Goal: Task Accomplishment & Management: Manage account settings

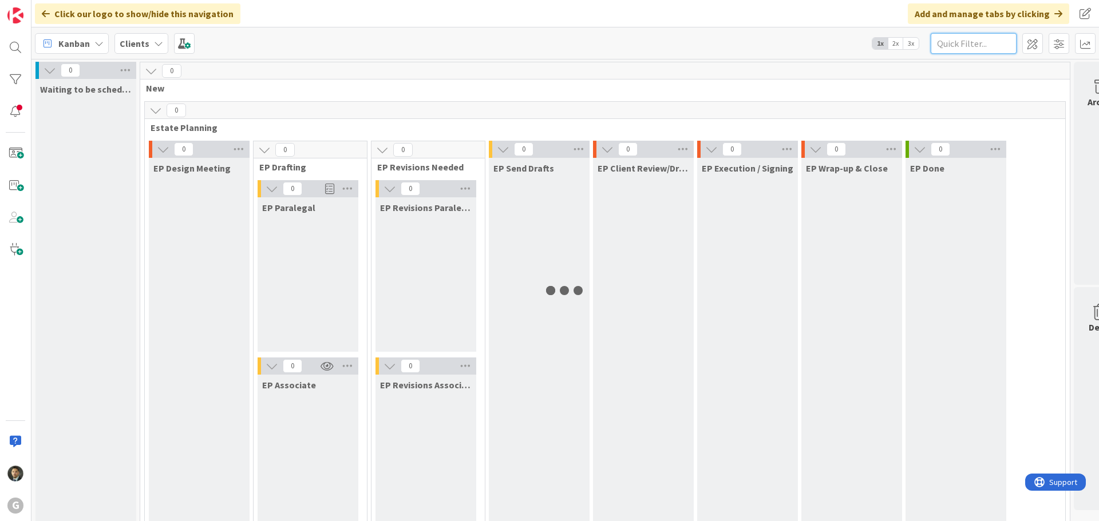
click at [951, 44] on input "text" at bounding box center [974, 43] width 86 height 21
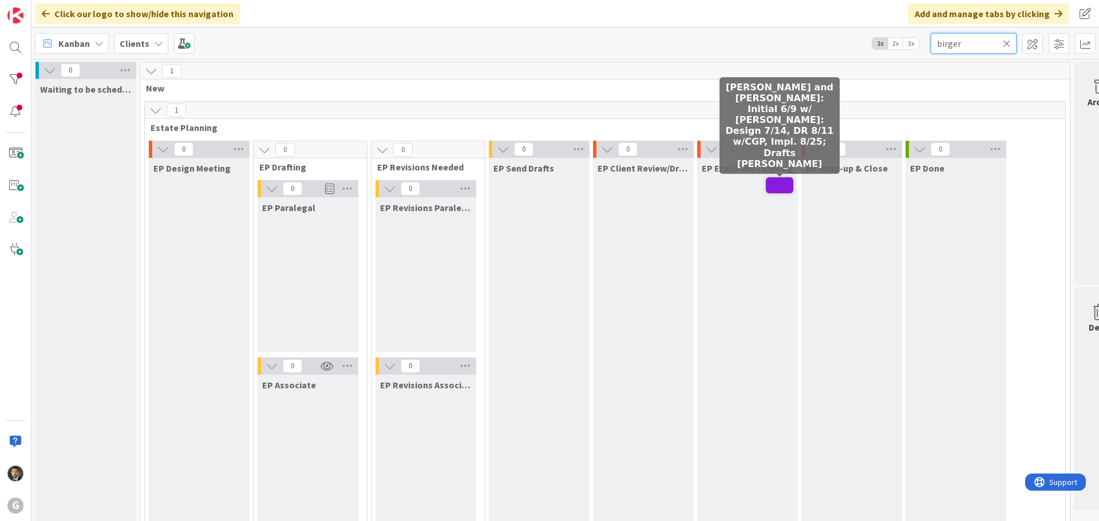
type input "birger"
click at [768, 190] on span at bounding box center [779, 185] width 27 height 16
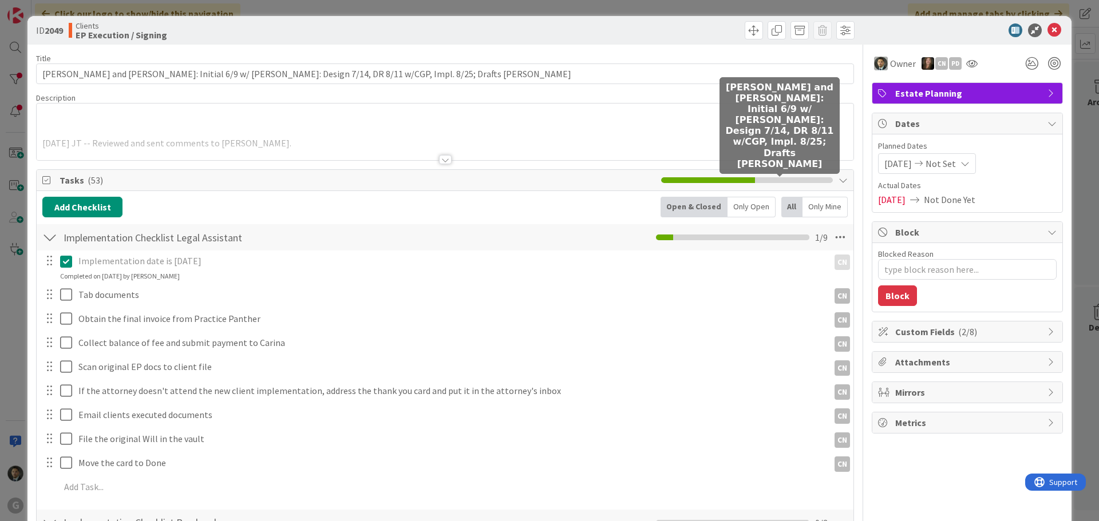
type textarea "x"
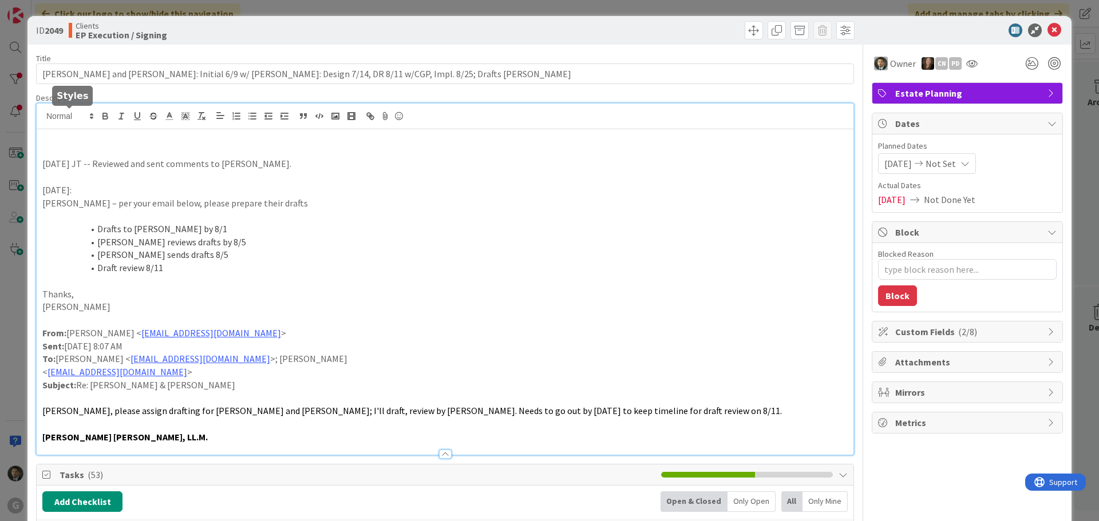
click at [73, 114] on div "[DATE] JT -- Reviewed and sent comments to [PERSON_NAME]. [DATE]: [PERSON_NAME]…" at bounding box center [445, 279] width 817 height 351
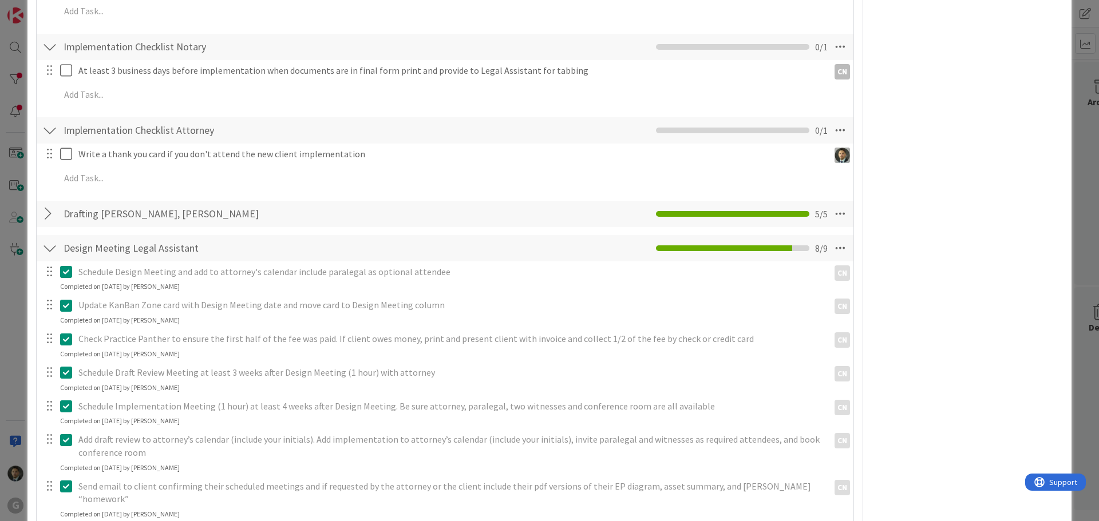
scroll to position [1088, 0]
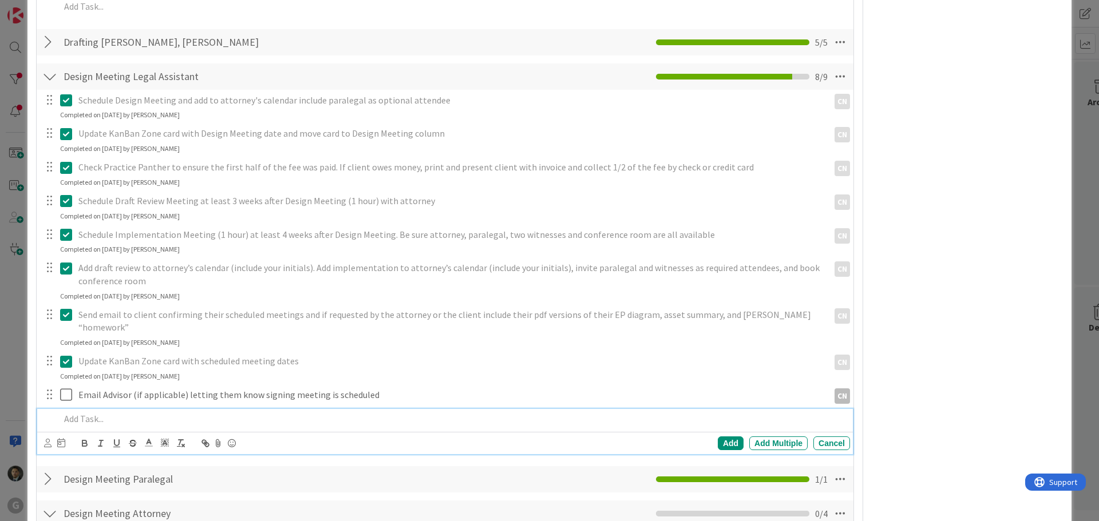
type textarea "x"
click at [208, 413] on p at bounding box center [452, 419] width 785 height 13
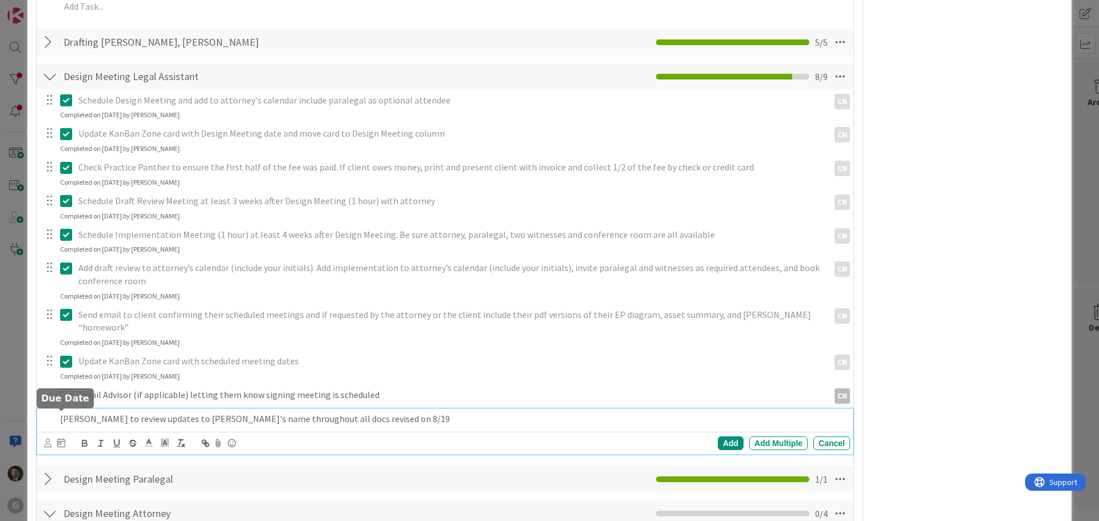
click at [57, 438] on icon at bounding box center [61, 442] width 8 height 9
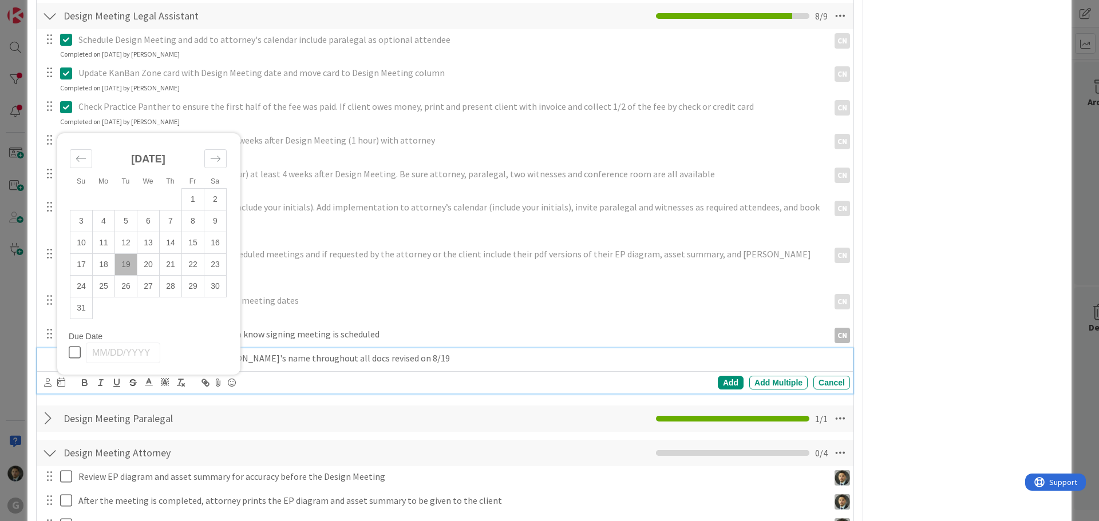
scroll to position [1202, 0]
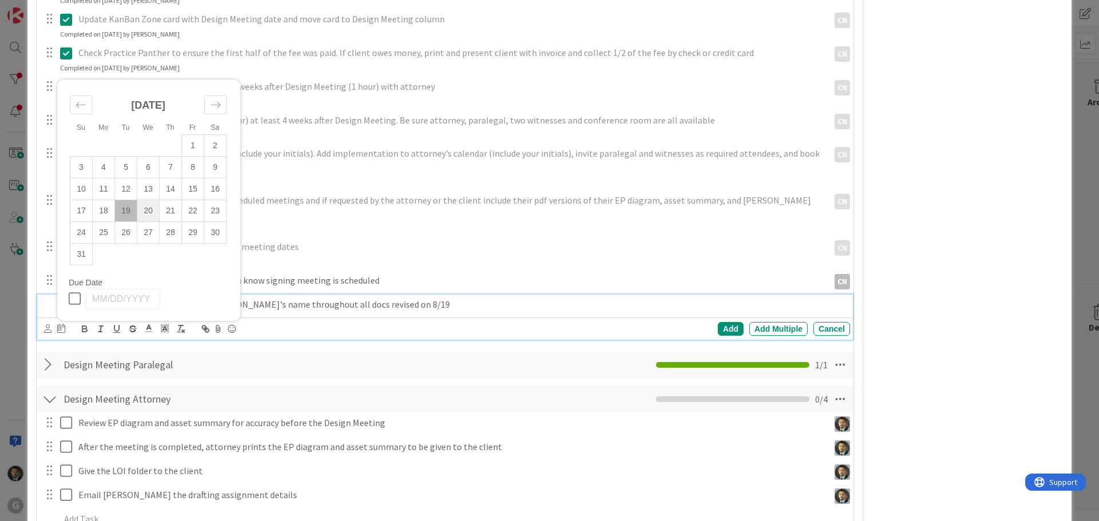
click at [145, 200] on td "20" at bounding box center [148, 211] width 22 height 22
click at [44, 323] on div at bounding box center [47, 329] width 7 height 13
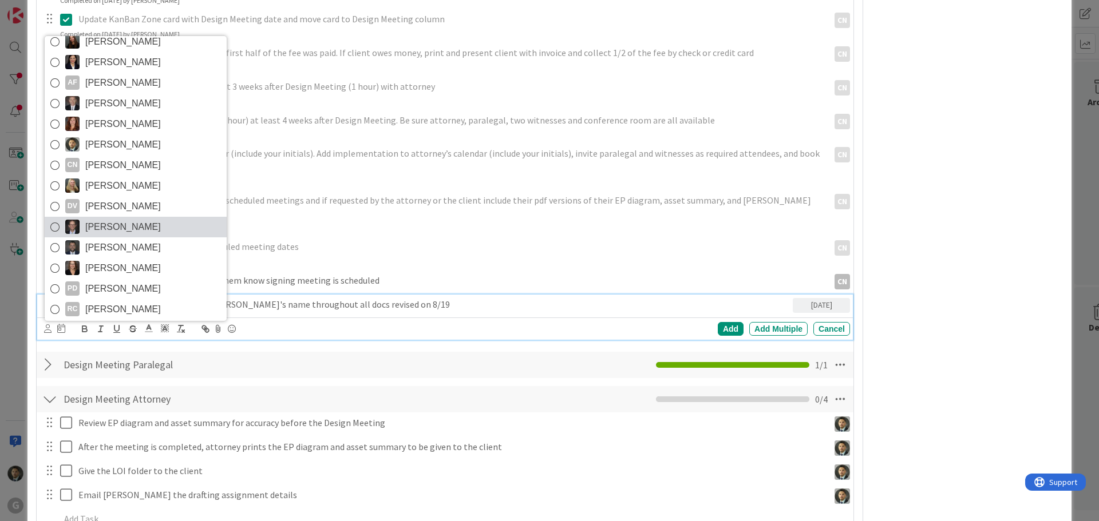
scroll to position [61, 0]
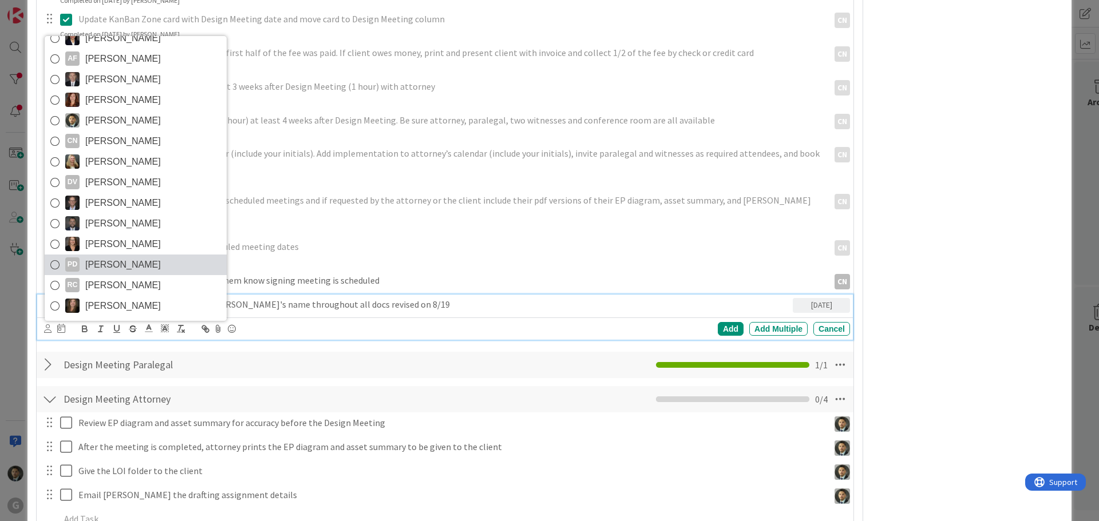
click at [116, 256] on span "[PERSON_NAME]" at bounding box center [123, 264] width 76 height 17
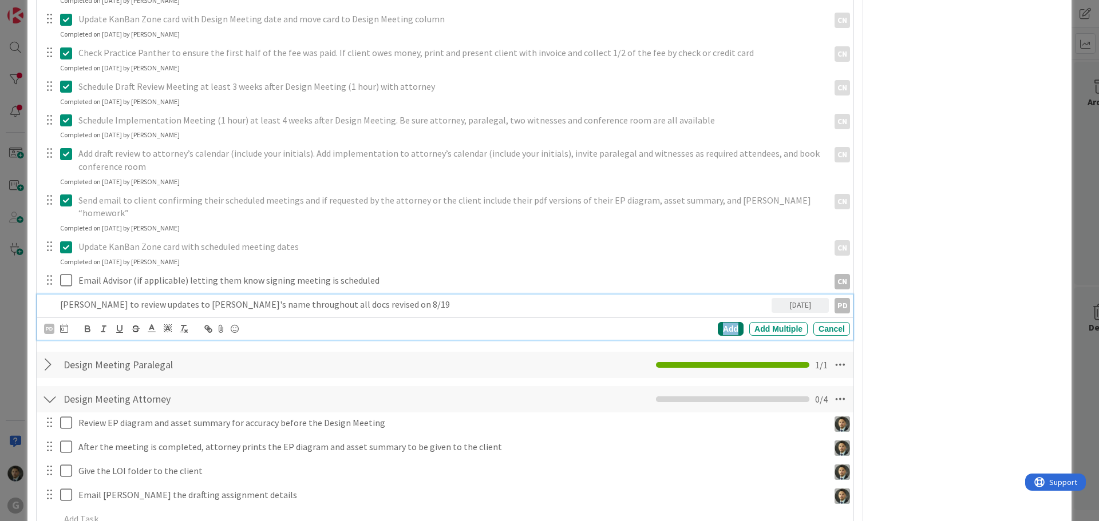
click at [726, 322] on div "Add" at bounding box center [731, 329] width 26 height 14
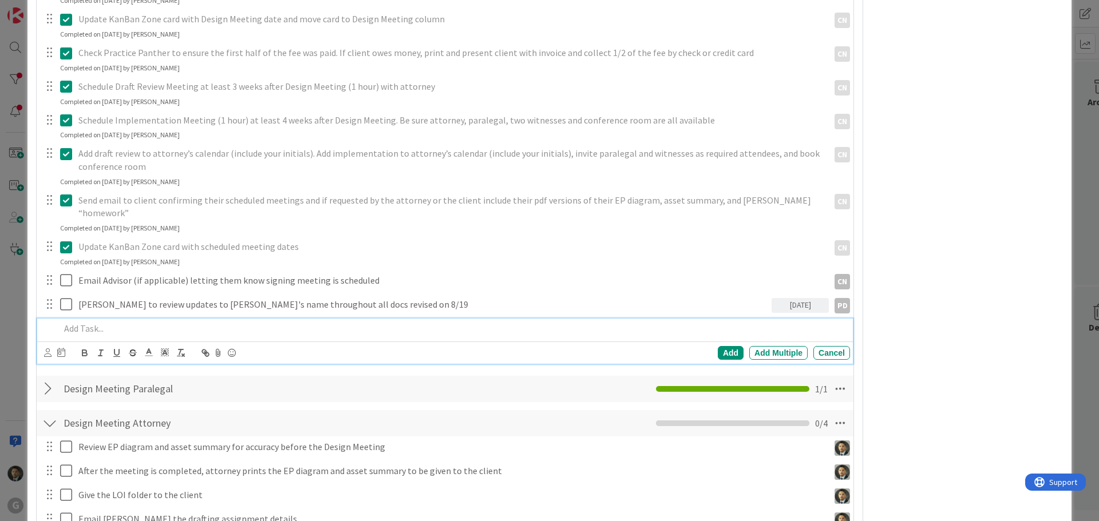
click at [421, 319] on div at bounding box center [453, 329] width 795 height 20
click at [58, 348] on icon at bounding box center [61, 352] width 8 height 9
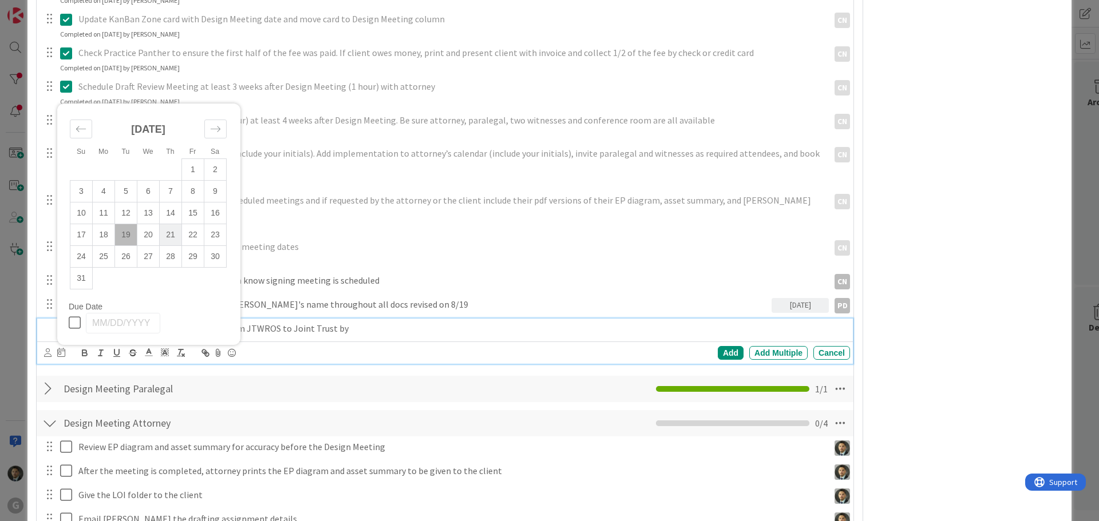
click at [179, 224] on td "21" at bounding box center [171, 235] width 22 height 22
click at [49, 349] on icon at bounding box center [47, 353] width 7 height 9
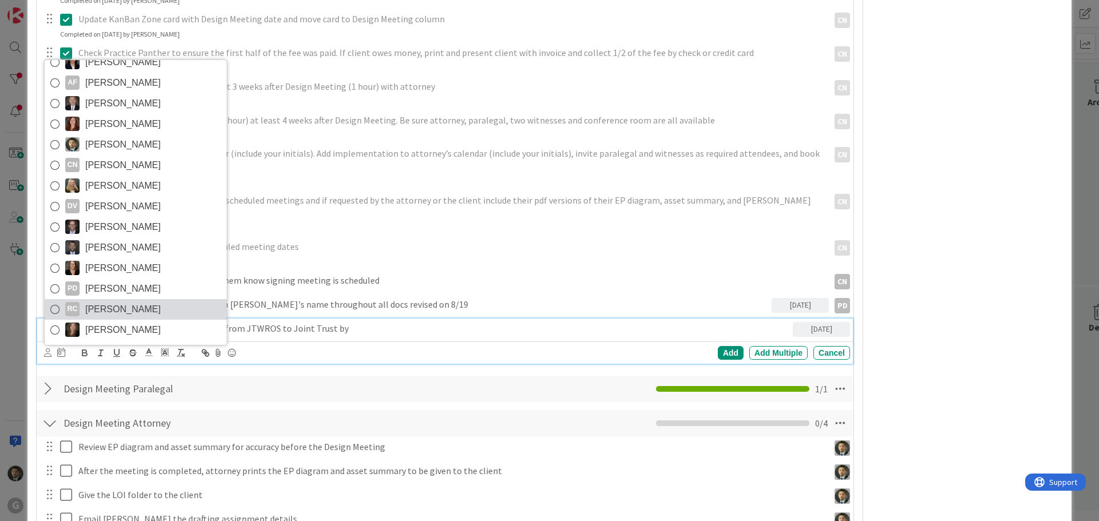
click at [97, 301] on span "[PERSON_NAME]" at bounding box center [123, 309] width 76 height 17
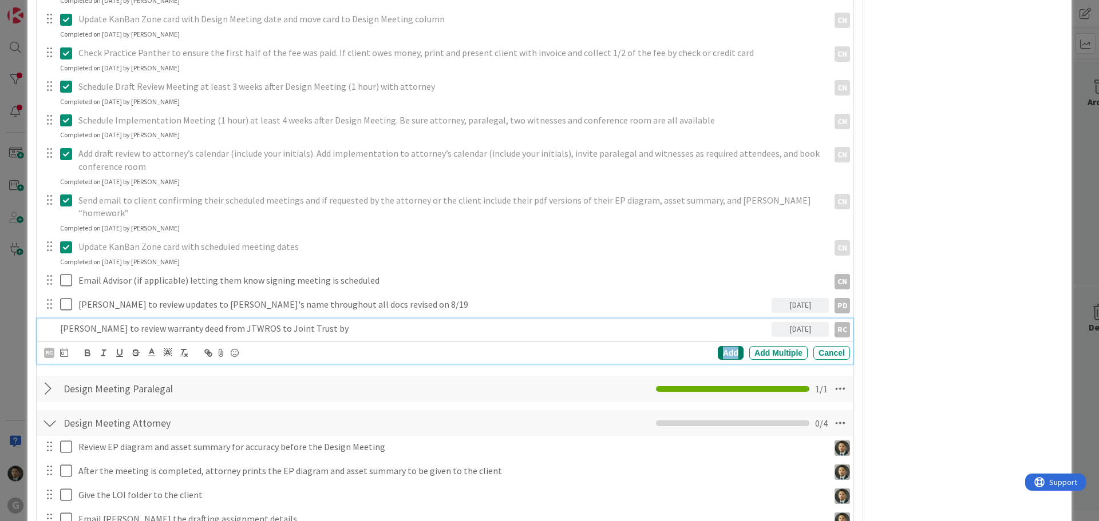
click at [726, 346] on div "Add" at bounding box center [731, 353] width 26 height 14
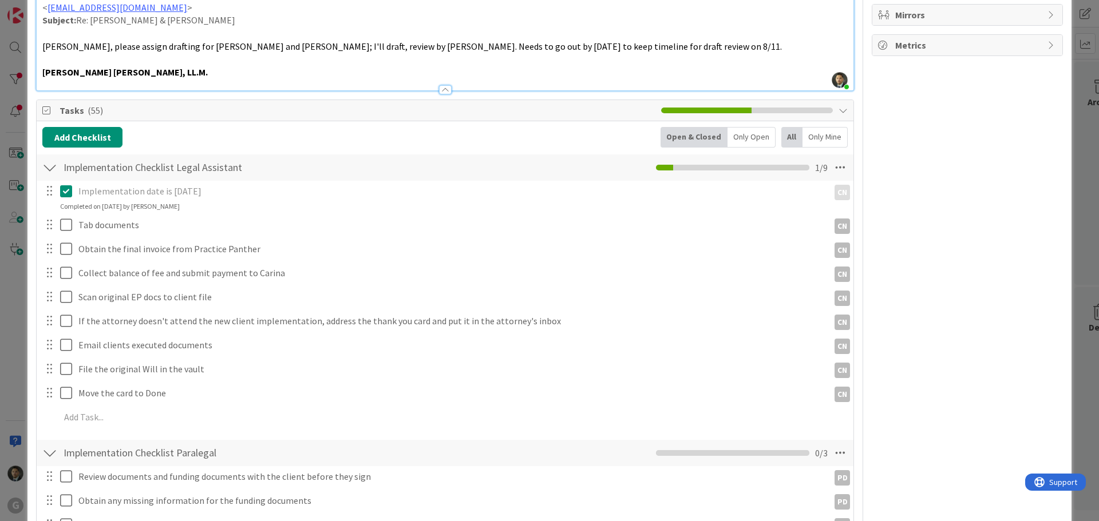
scroll to position [0, 0]
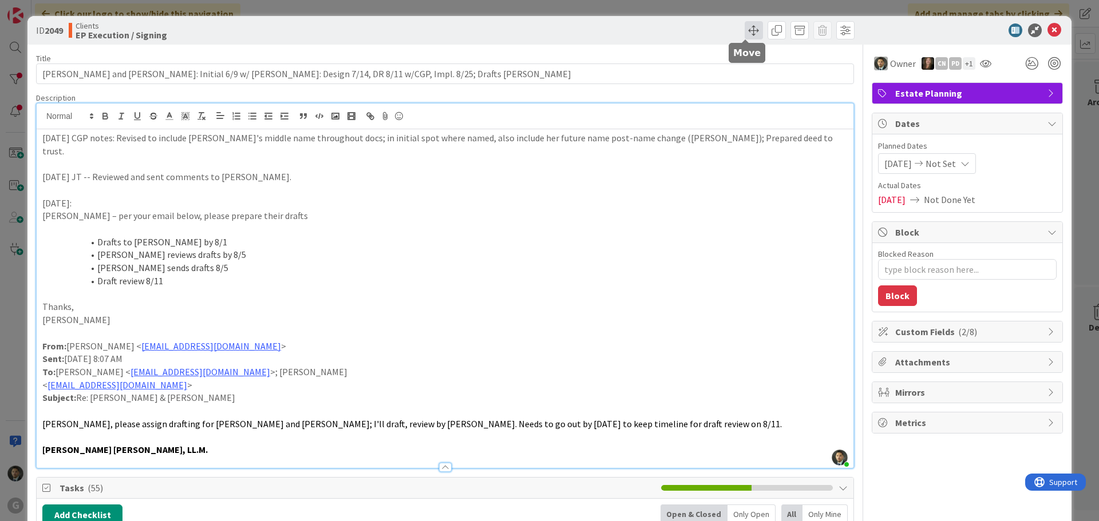
click at [750, 25] on span at bounding box center [754, 30] width 18 height 18
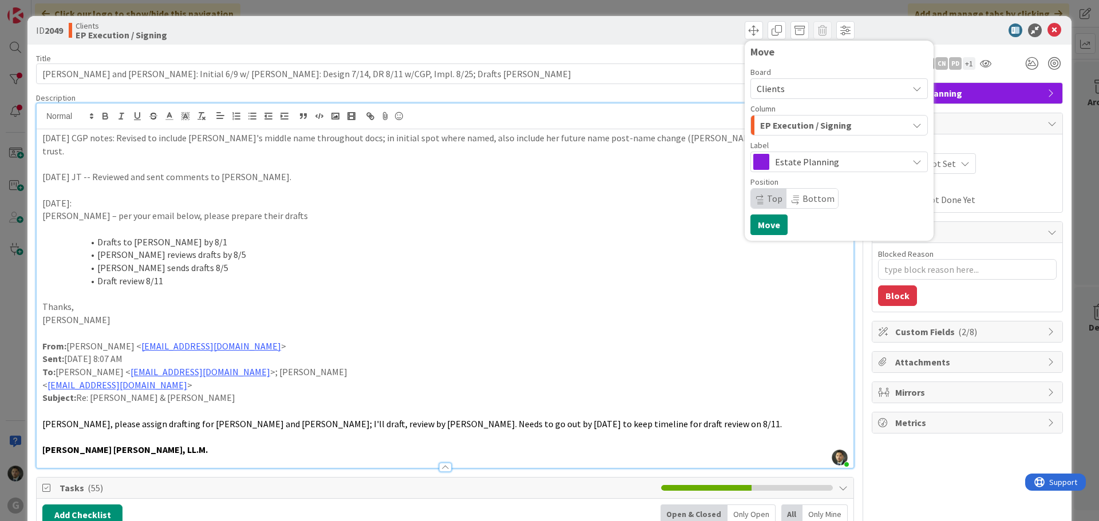
click at [795, 121] on span "EP Execution / Signing" at bounding box center [806, 125] width 92 height 15
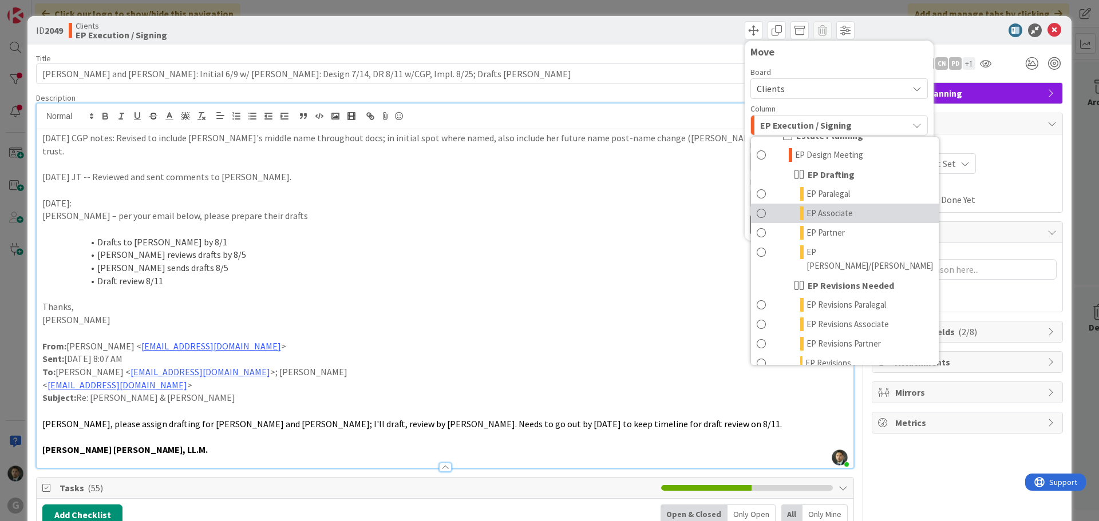
scroll to position [114, 0]
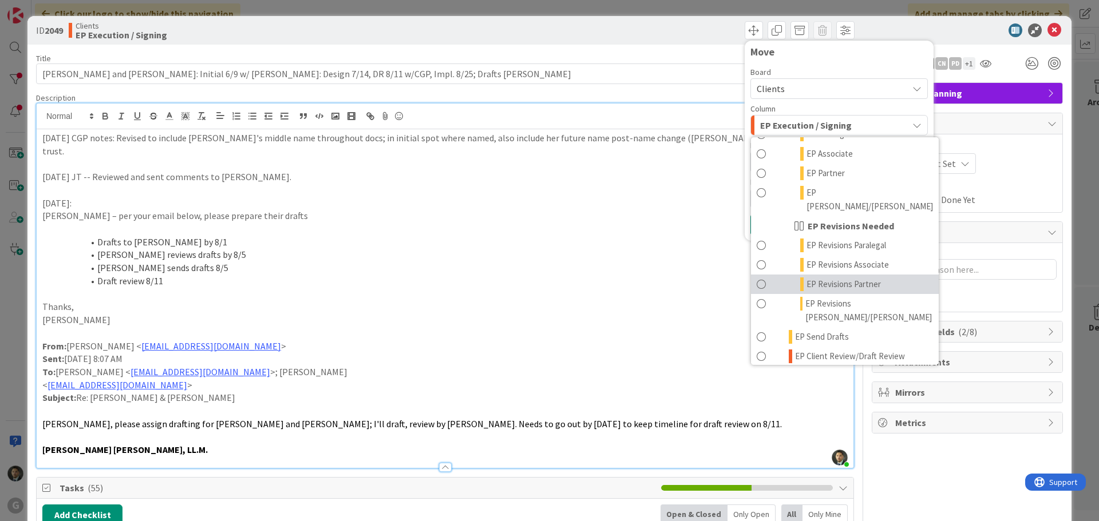
click at [844, 278] on span "EP Revisions Partner" at bounding box center [844, 285] width 74 height 14
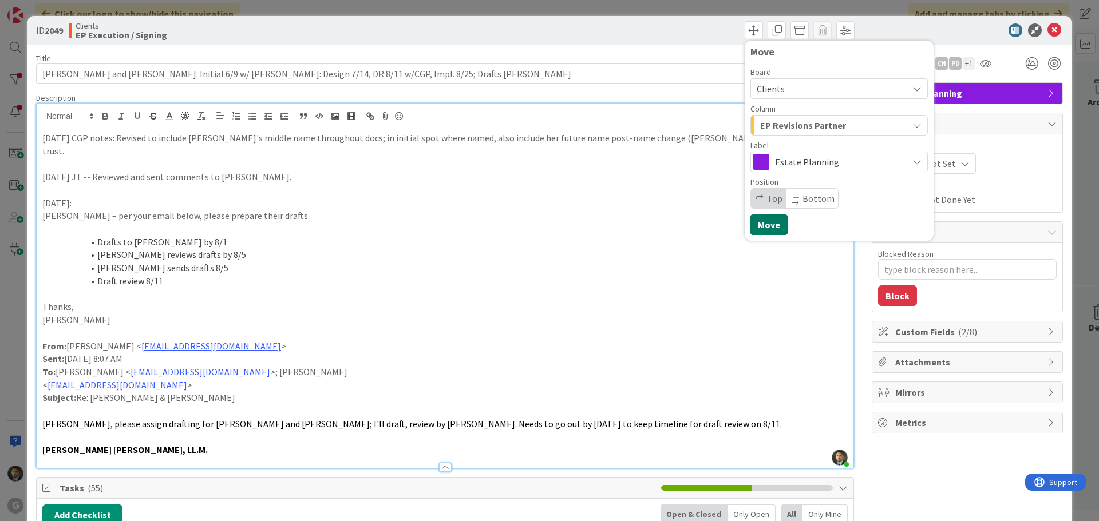
click at [767, 223] on button "Move" at bounding box center [768, 225] width 37 height 21
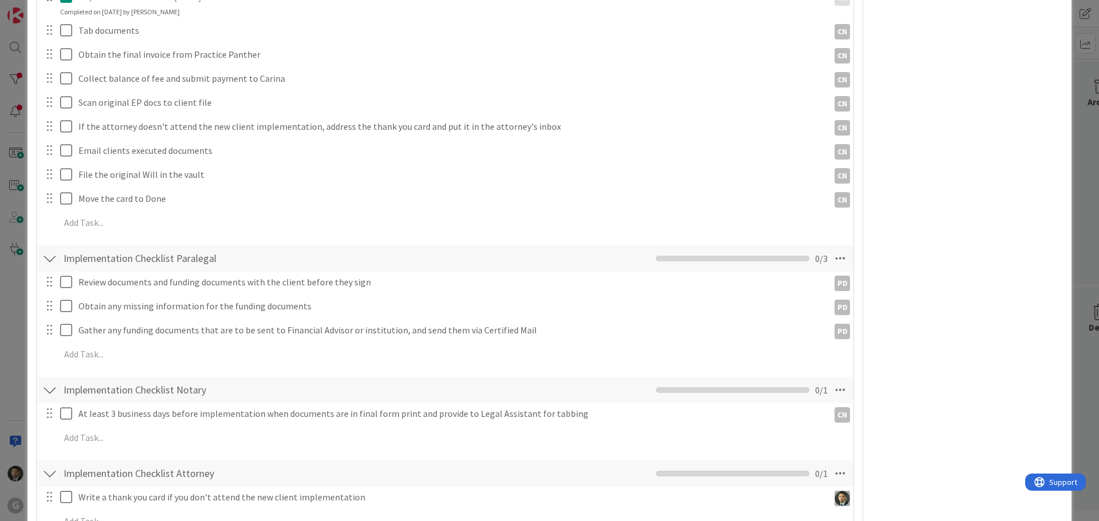
type textarea "x"
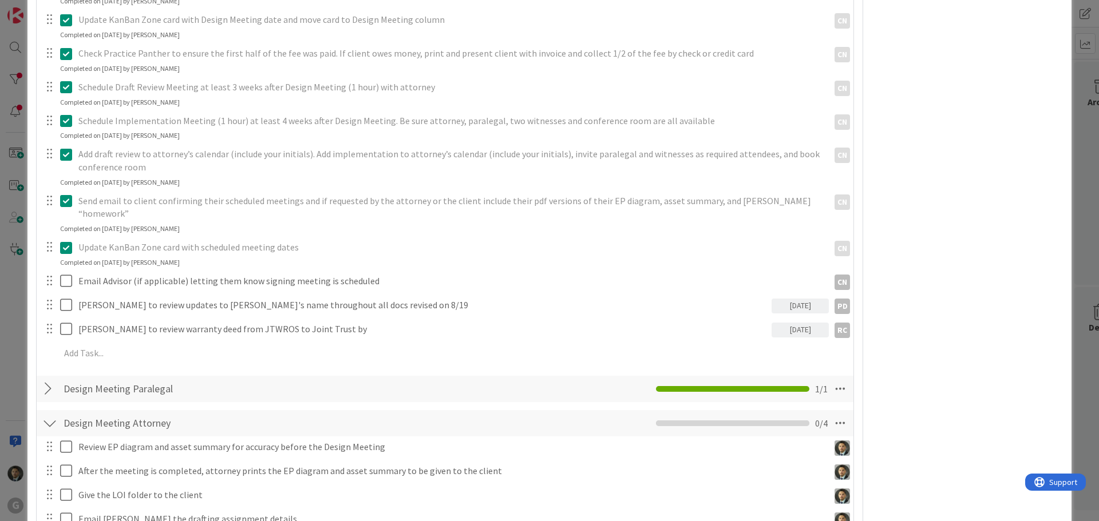
scroll to position [1202, 0]
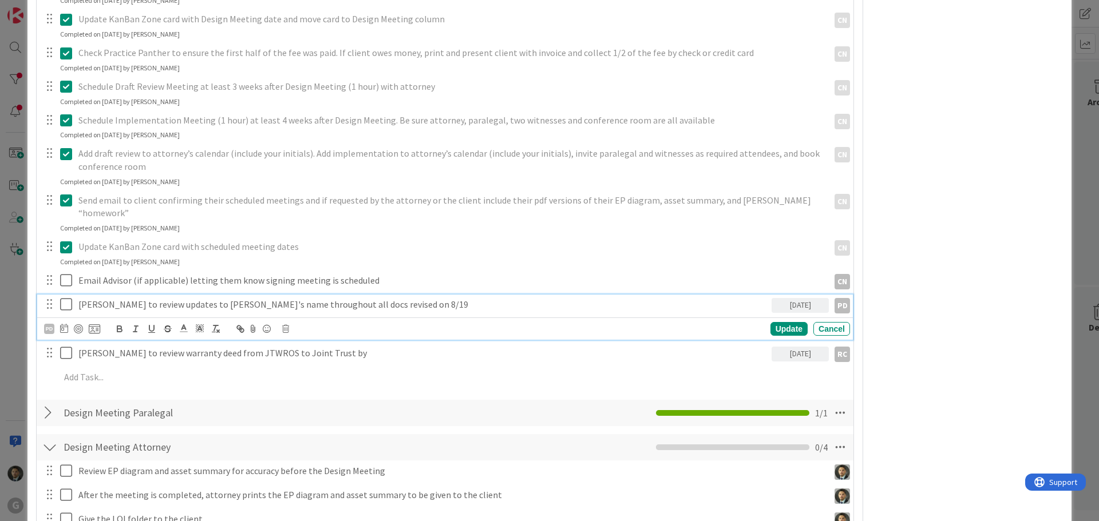
click at [242, 298] on p "[PERSON_NAME] to review updates to [PERSON_NAME]'s name throughout all docs rev…" at bounding box center [422, 304] width 689 height 13
click at [364, 298] on p "[PERSON_NAME] to review updates to [PERSON_NAME]'s name throughout all docs rev…" at bounding box center [422, 304] width 689 height 13
click at [790, 322] on div "Update" at bounding box center [789, 329] width 37 height 14
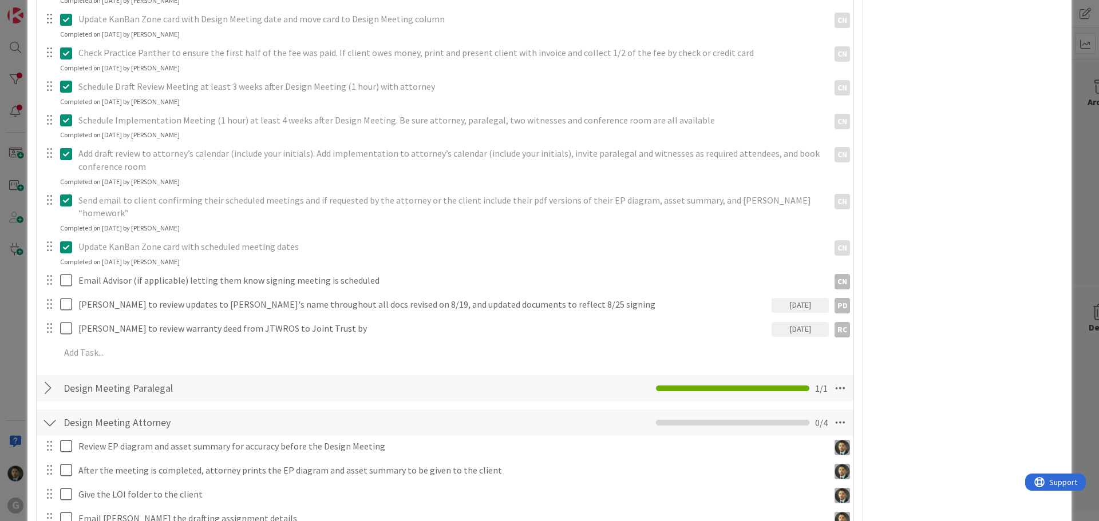
type textarea "x"
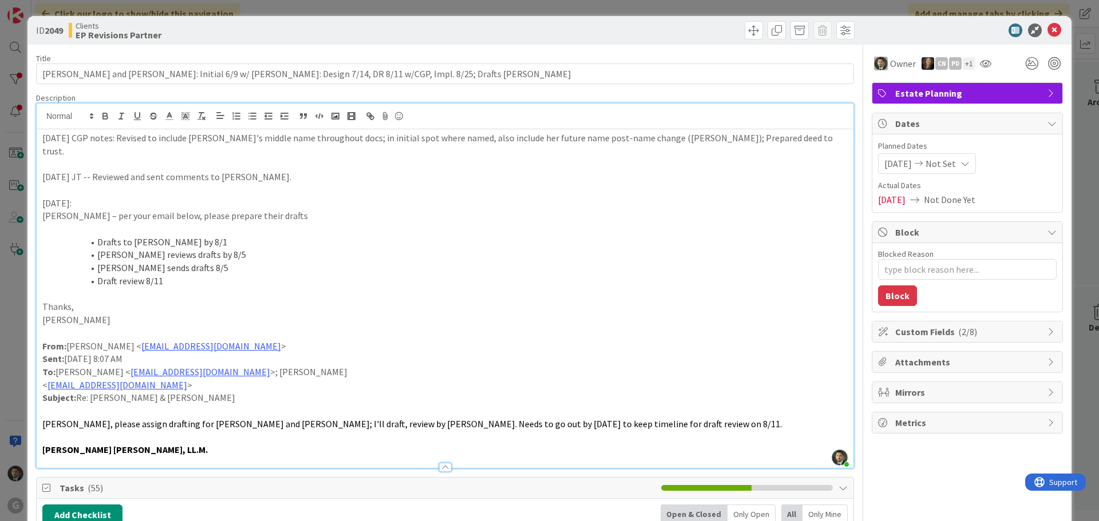
click at [629, 5] on div "ID 2049 Clients EP Revisions Partner Move Move Title 112 / 128 [PERSON_NAME] an…" at bounding box center [549, 260] width 1099 height 521
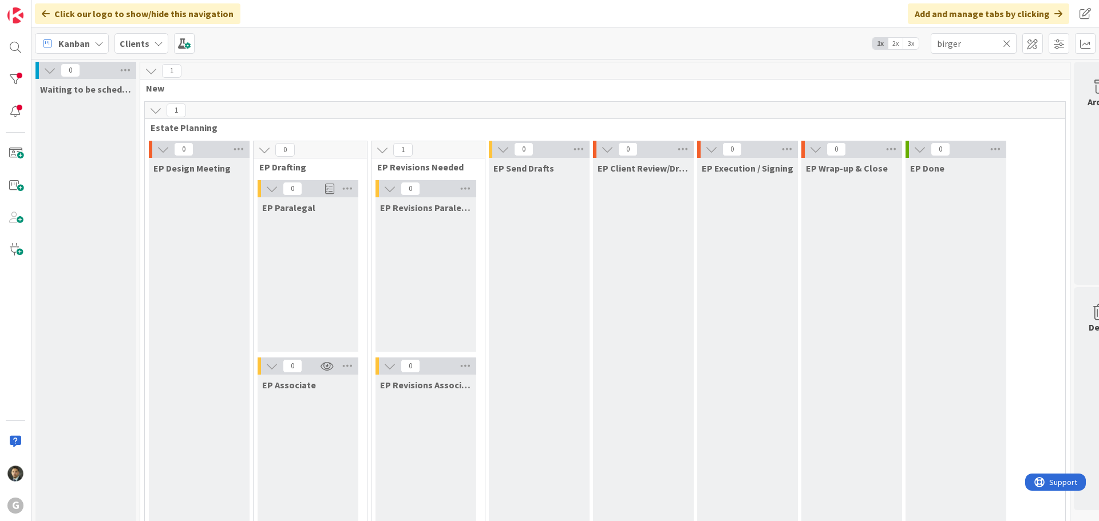
click at [1004, 42] on icon at bounding box center [1007, 43] width 8 height 10
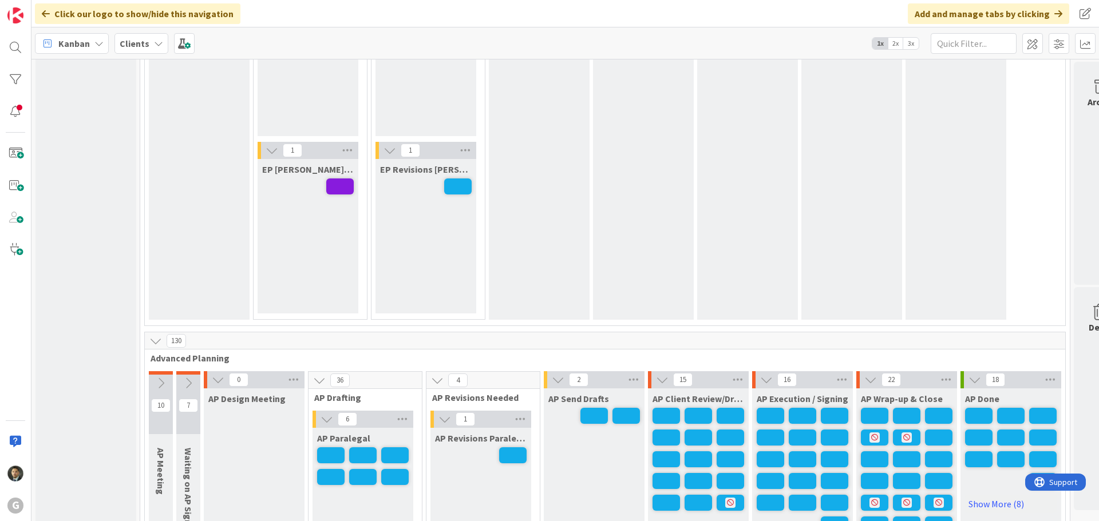
scroll to position [572, 0]
